Goal: Task Accomplishment & Management: Manage account settings

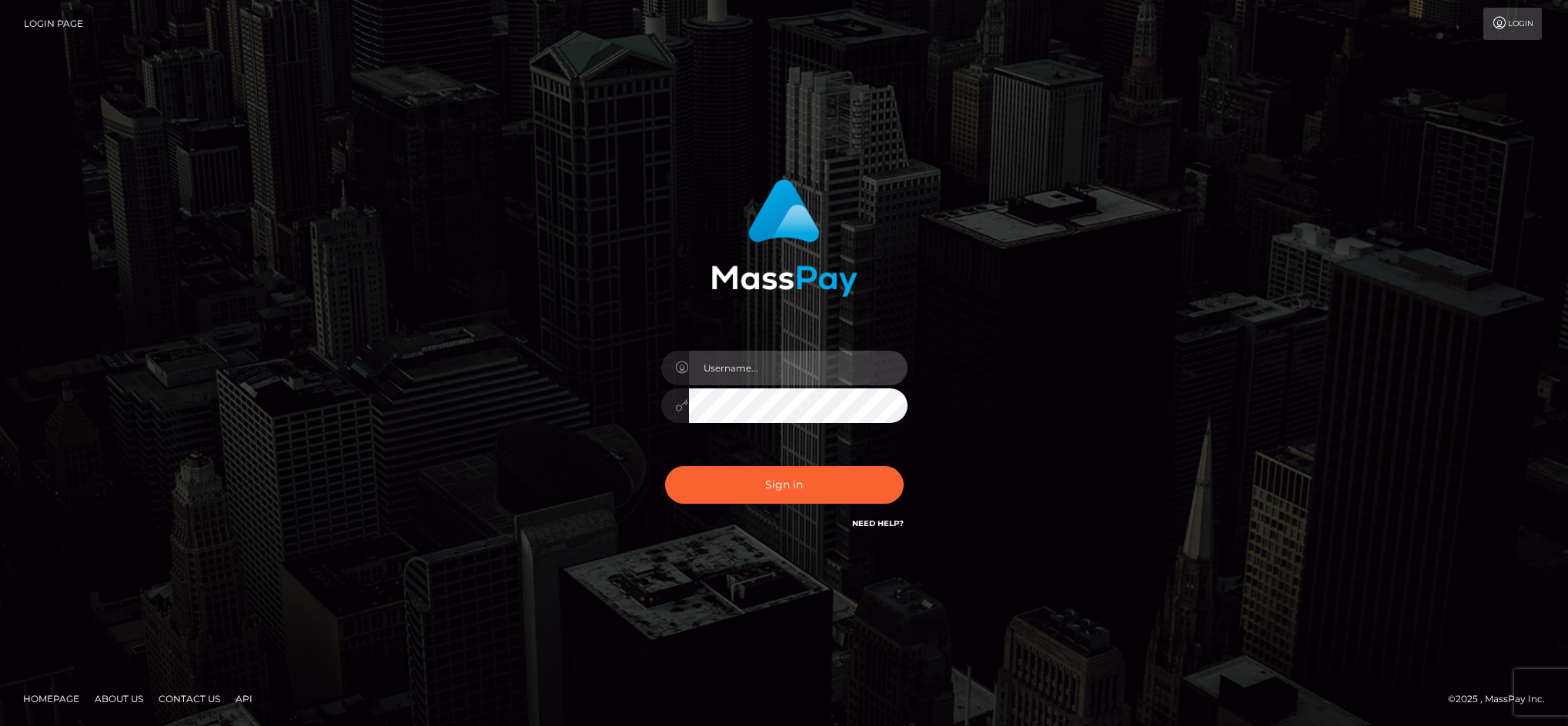
type input "cgomez.nvision"
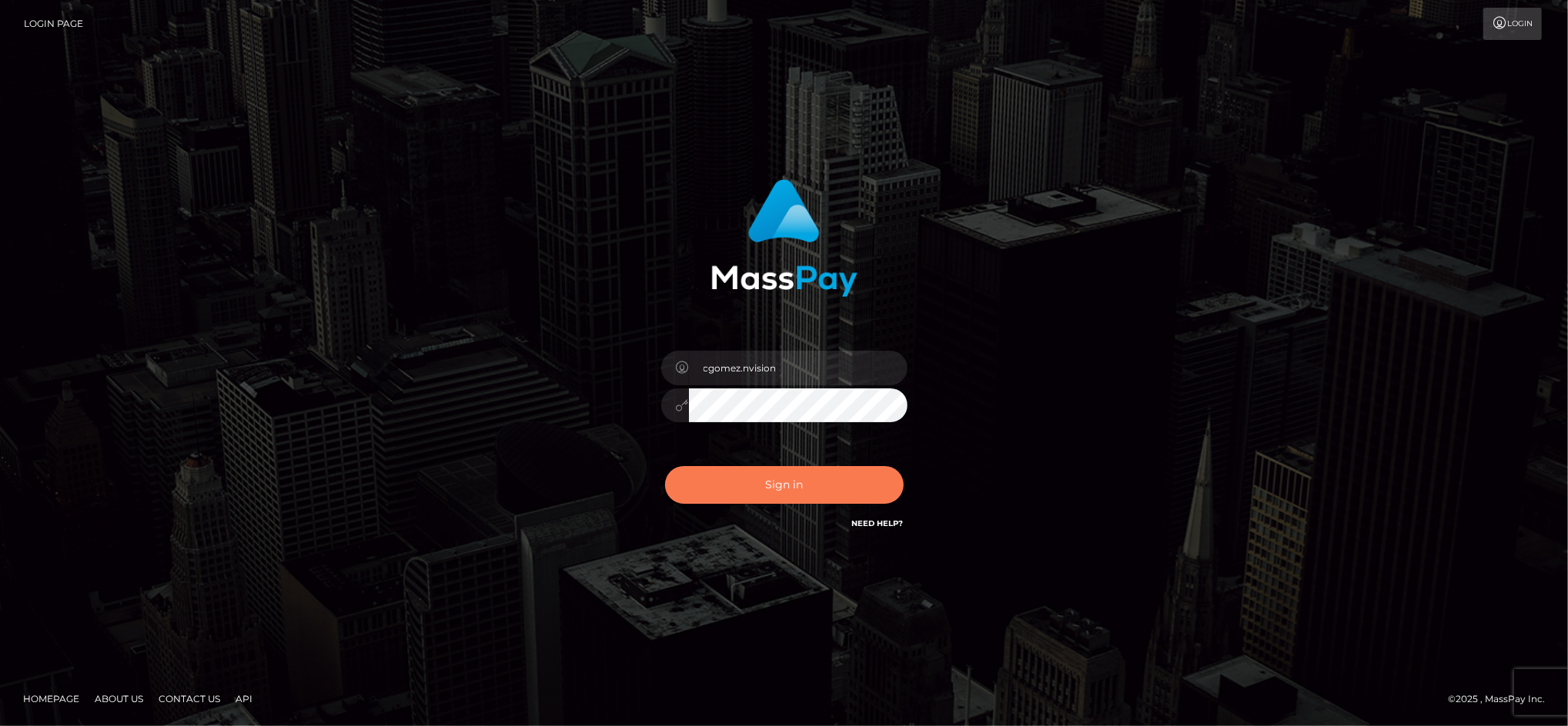
drag, startPoint x: 0, startPoint y: 0, endPoint x: 798, endPoint y: 482, distance: 932.3
click at [798, 482] on button "Sign in" at bounding box center [784, 485] width 238 height 38
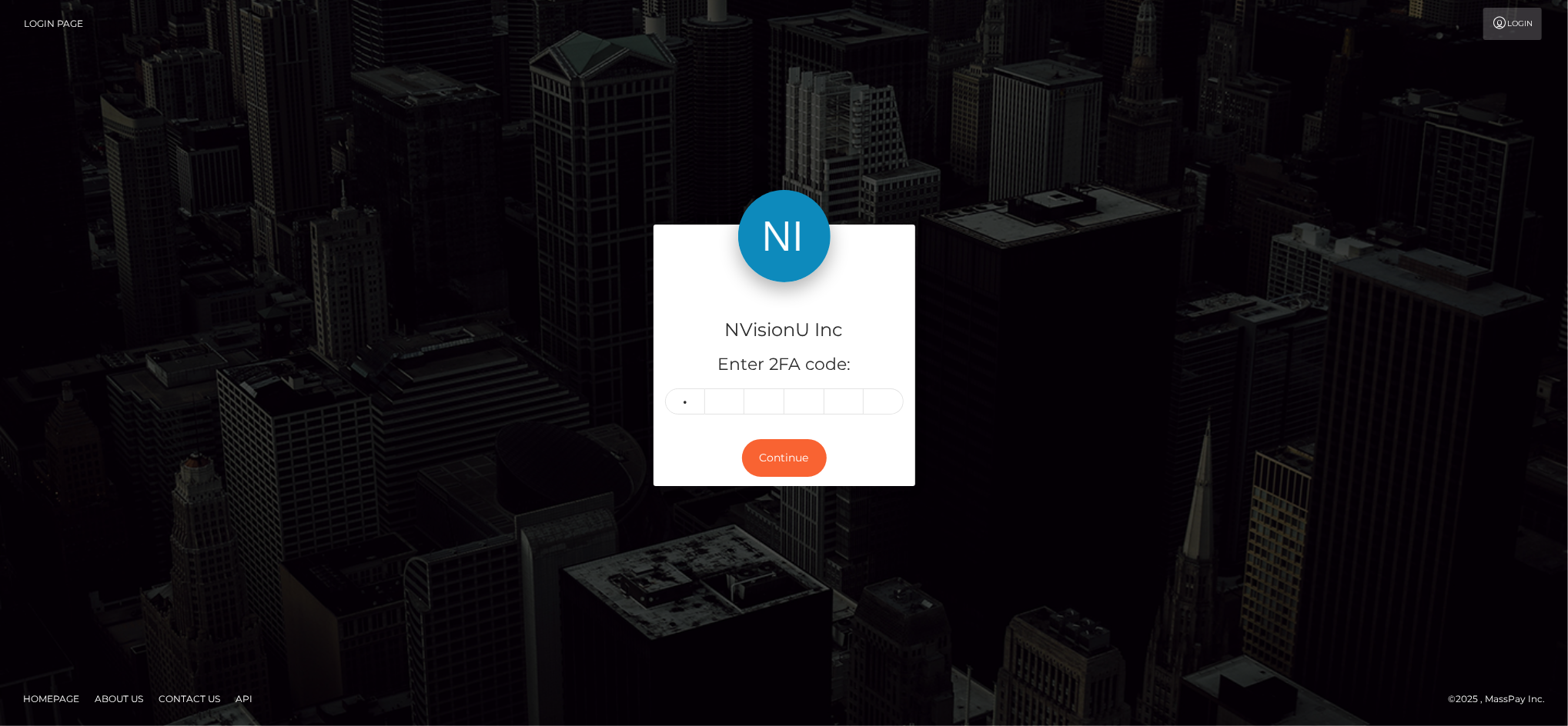
type input "9"
type input "8"
type input "2"
type input "4"
type input "9"
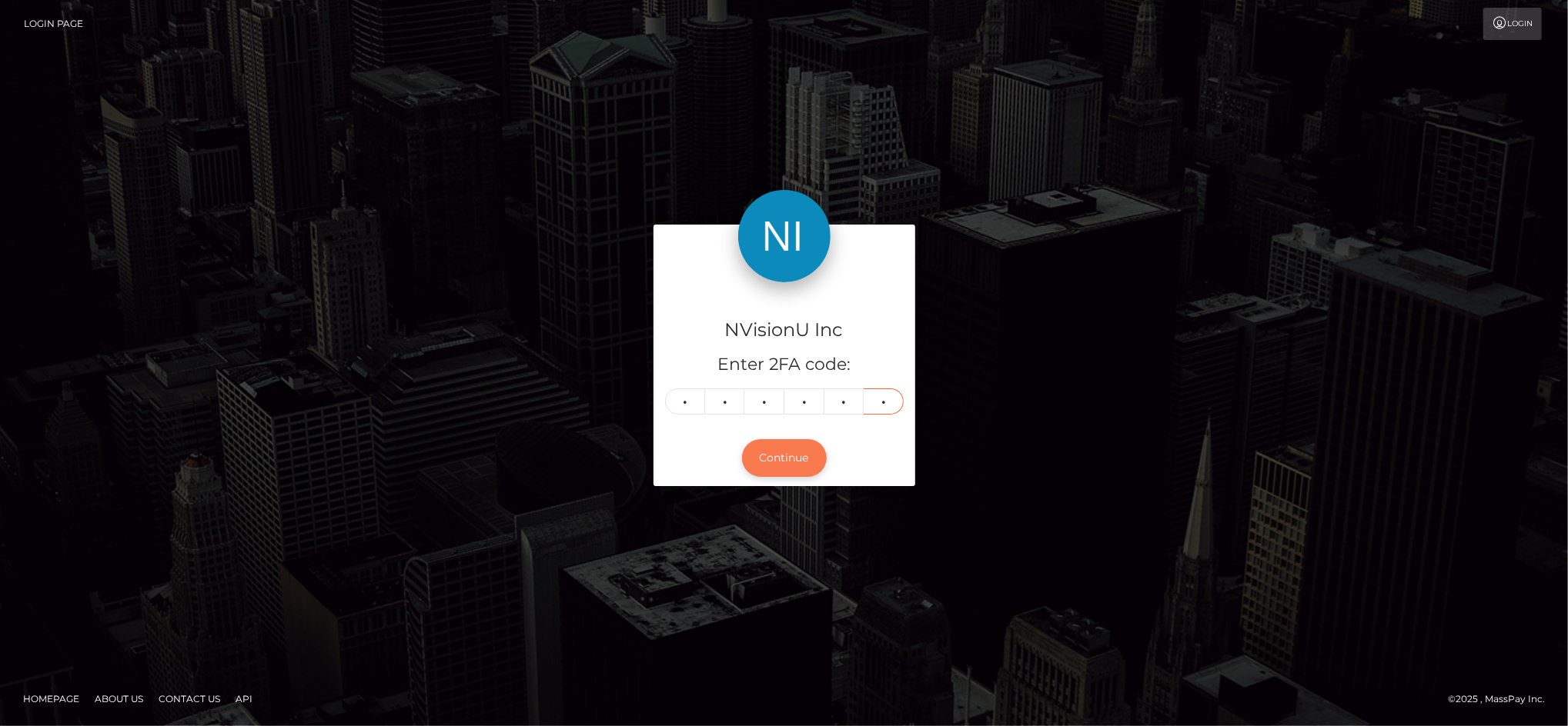
type input "0"
click at [791, 455] on button "Continue" at bounding box center [784, 458] width 85 height 38
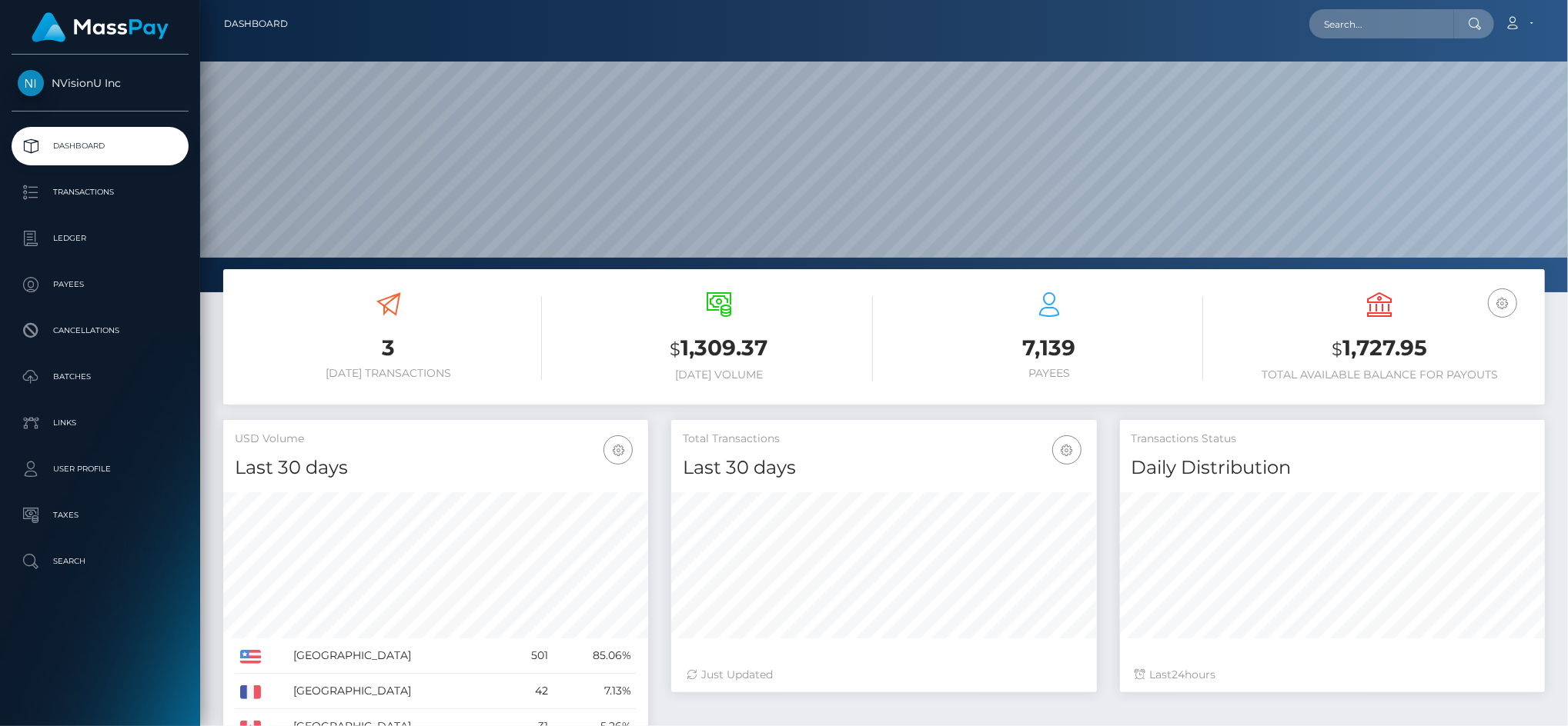
scroll to position [273, 425]
